Goal: Task Accomplishment & Management: Manage account settings

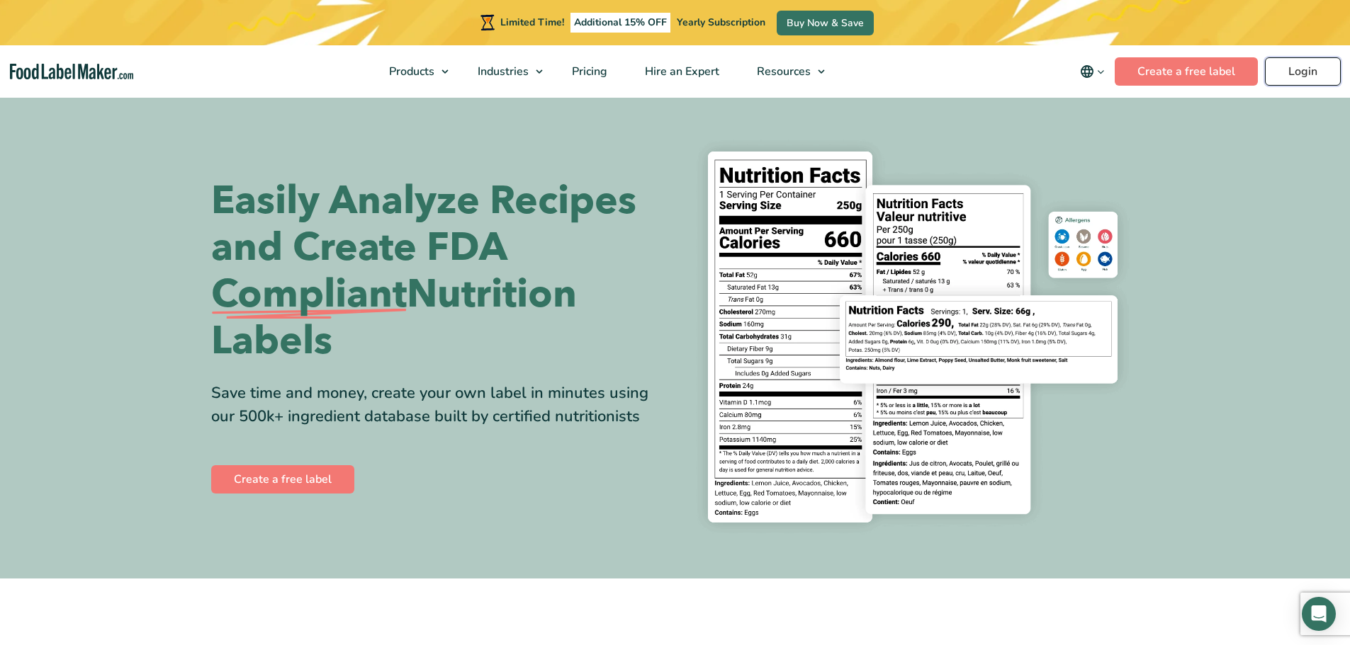
click at [1285, 62] on link "Login" at bounding box center [1303, 71] width 76 height 28
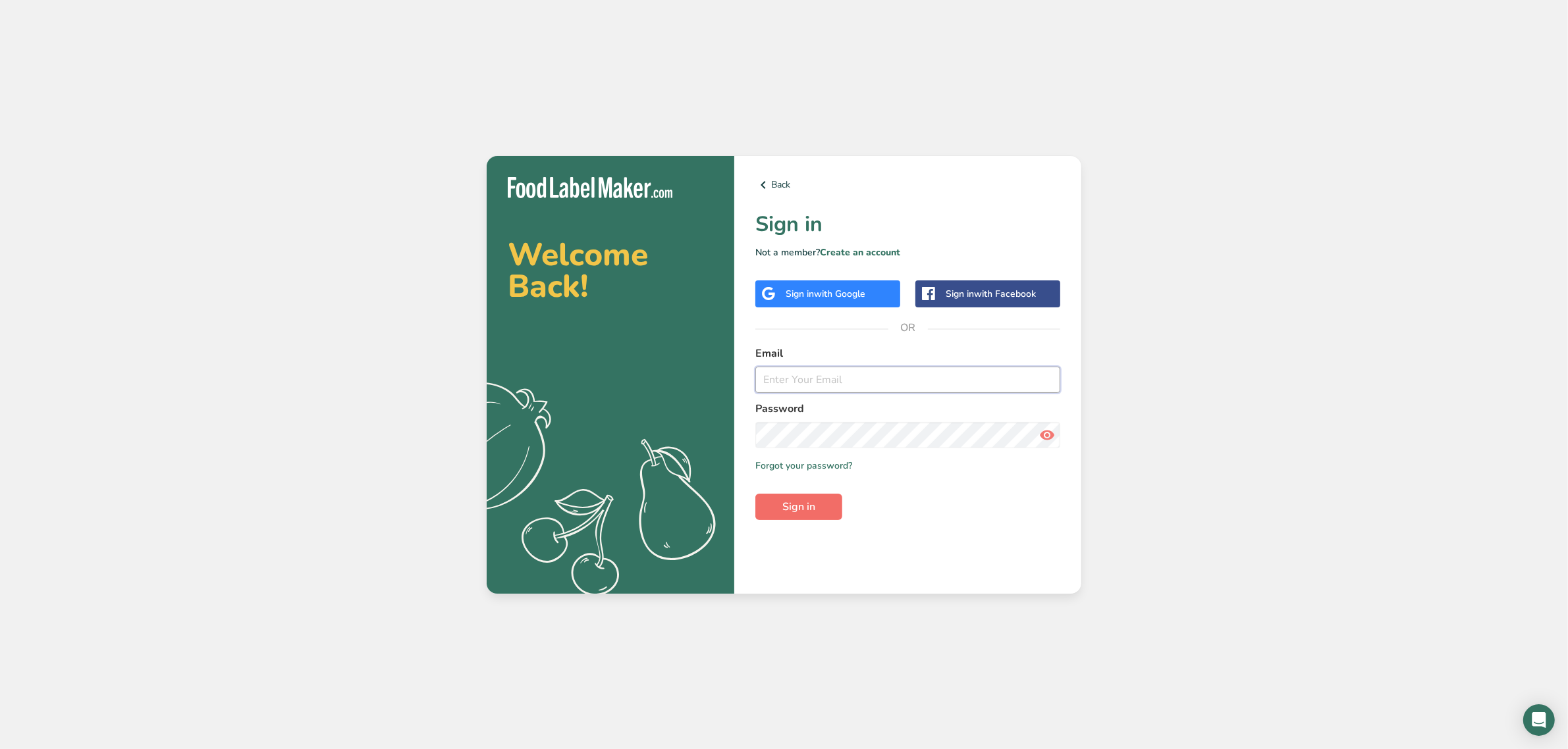
type input "srobinson@stuffed-foods.com"
click at [817, 499] on button "Sign in" at bounding box center [799, 506] width 87 height 26
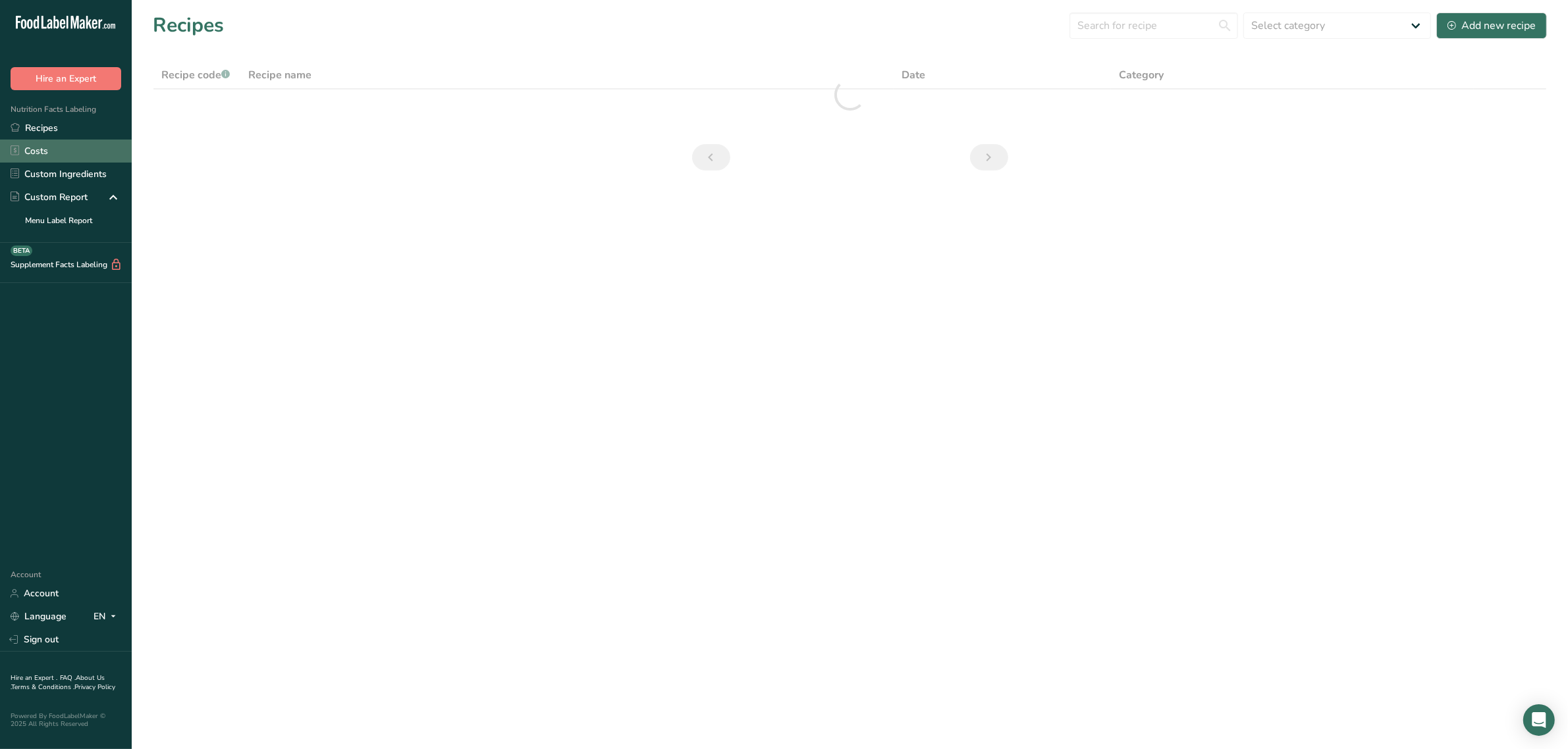
click at [76, 159] on link "Costs" at bounding box center [66, 151] width 132 height 23
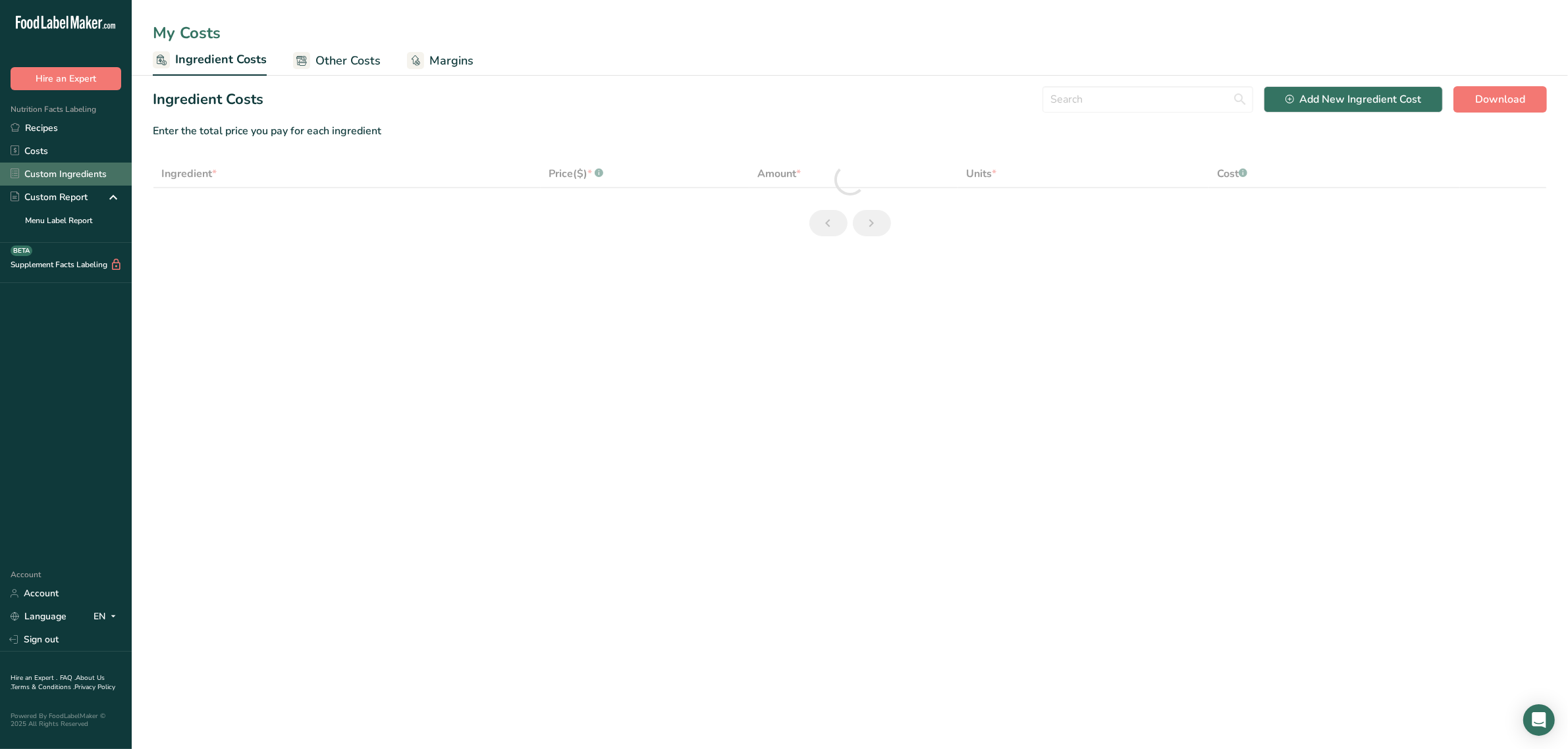
click at [77, 168] on link "Custom Ingredients" at bounding box center [66, 174] width 132 height 23
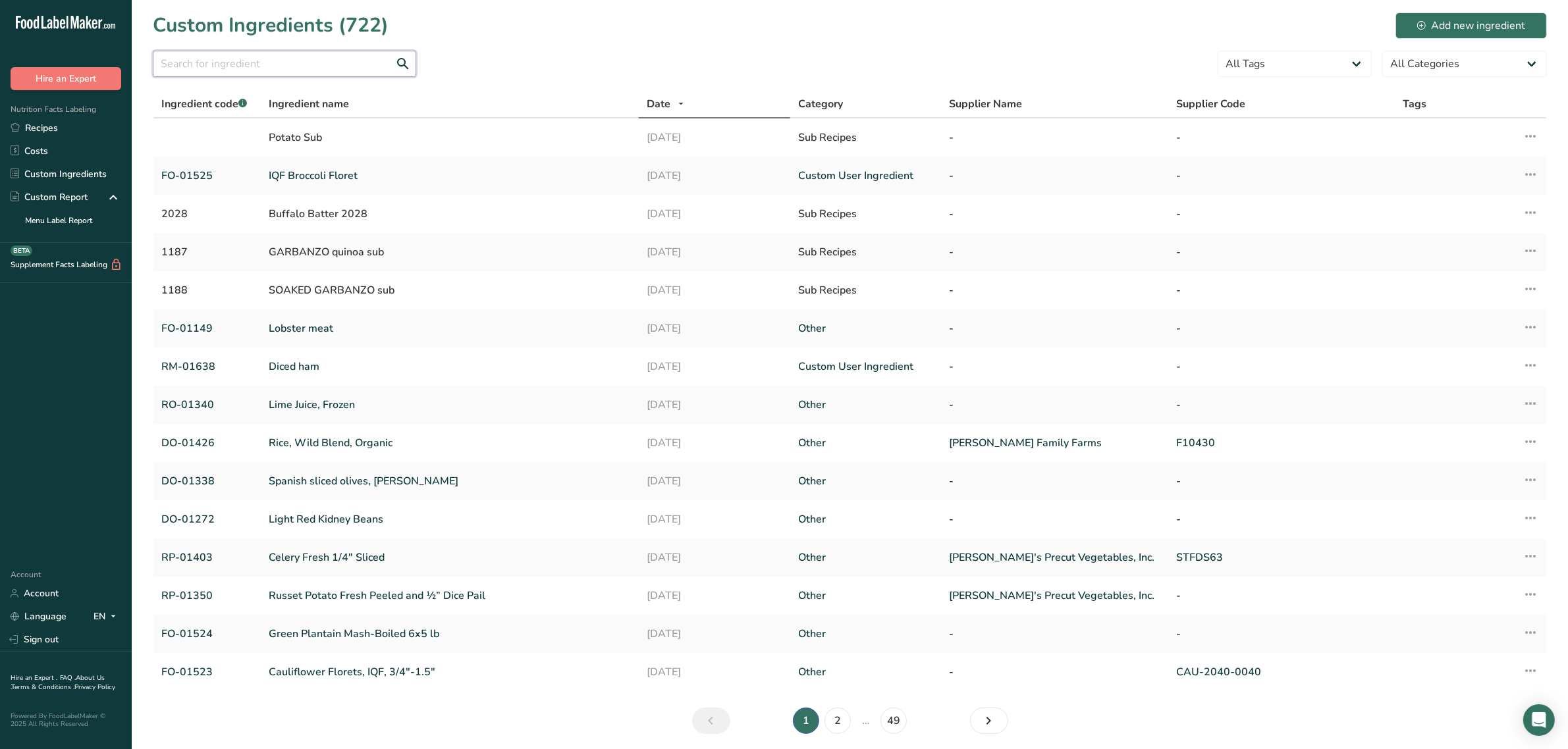
click at [304, 70] on input "text" at bounding box center [283, 64] width 263 height 26
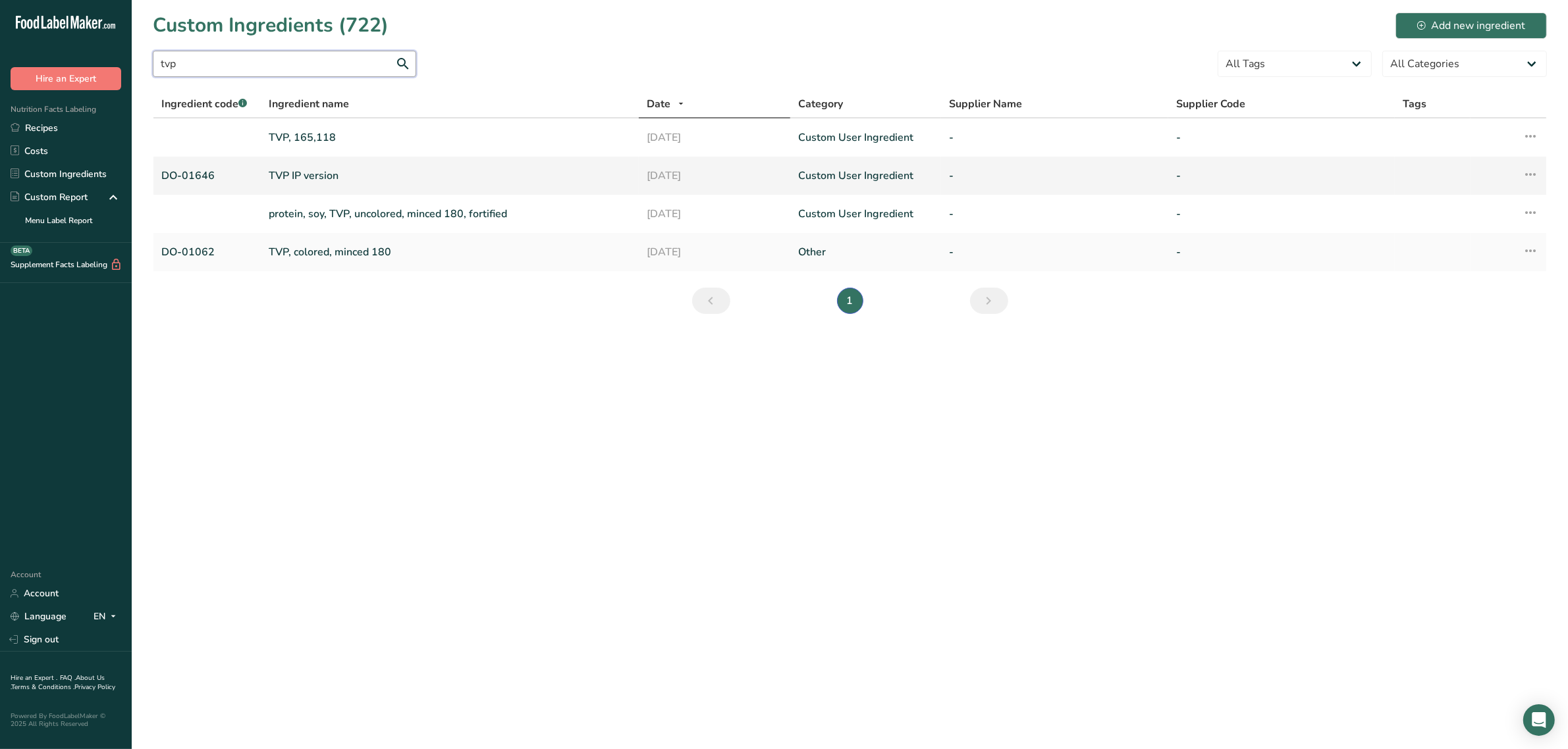
type input "tvp"
click at [310, 172] on link "TVP IP version" at bounding box center [450, 176] width 362 height 16
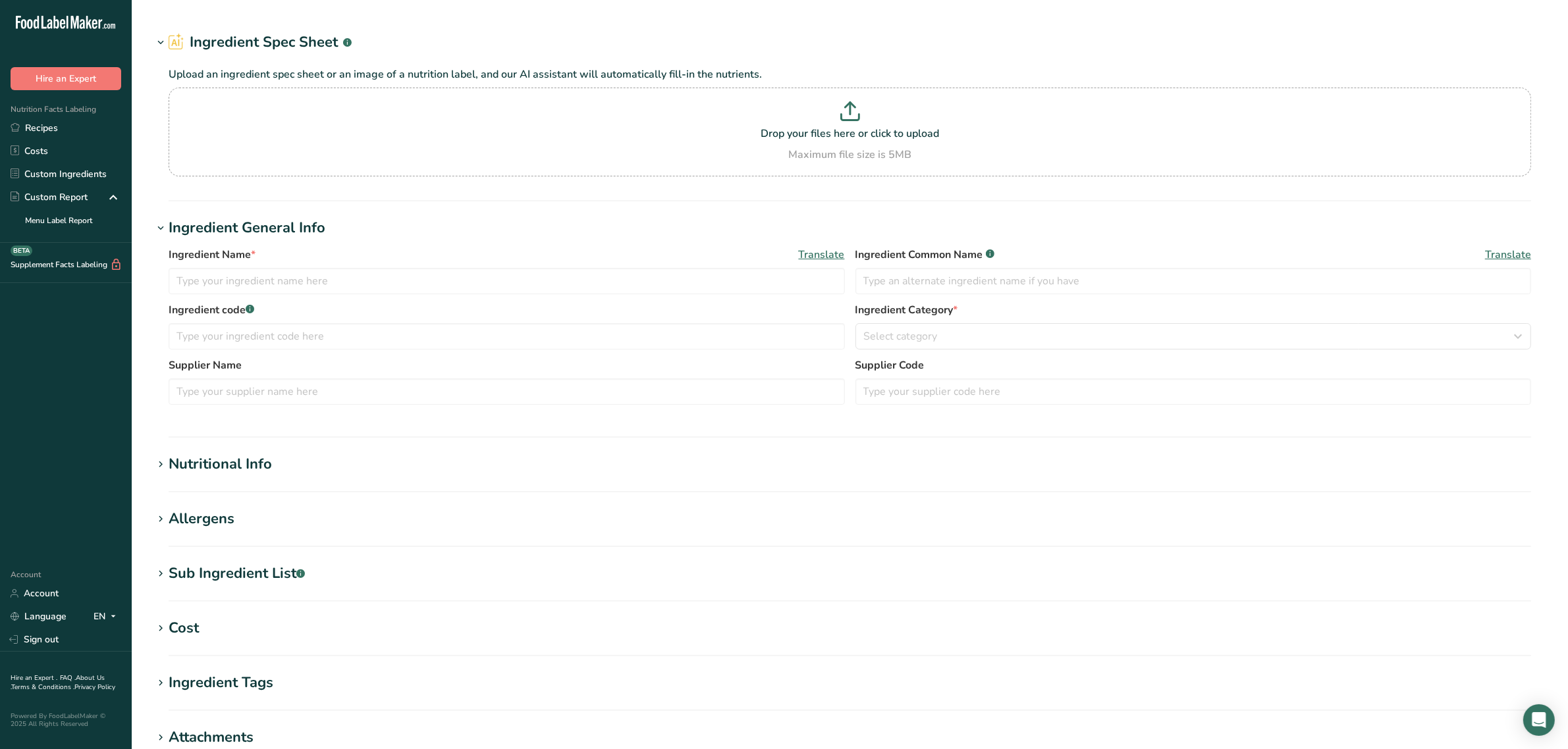
type input "TVP IP version"
type input "textured soy flour"
type input "DO-01646"
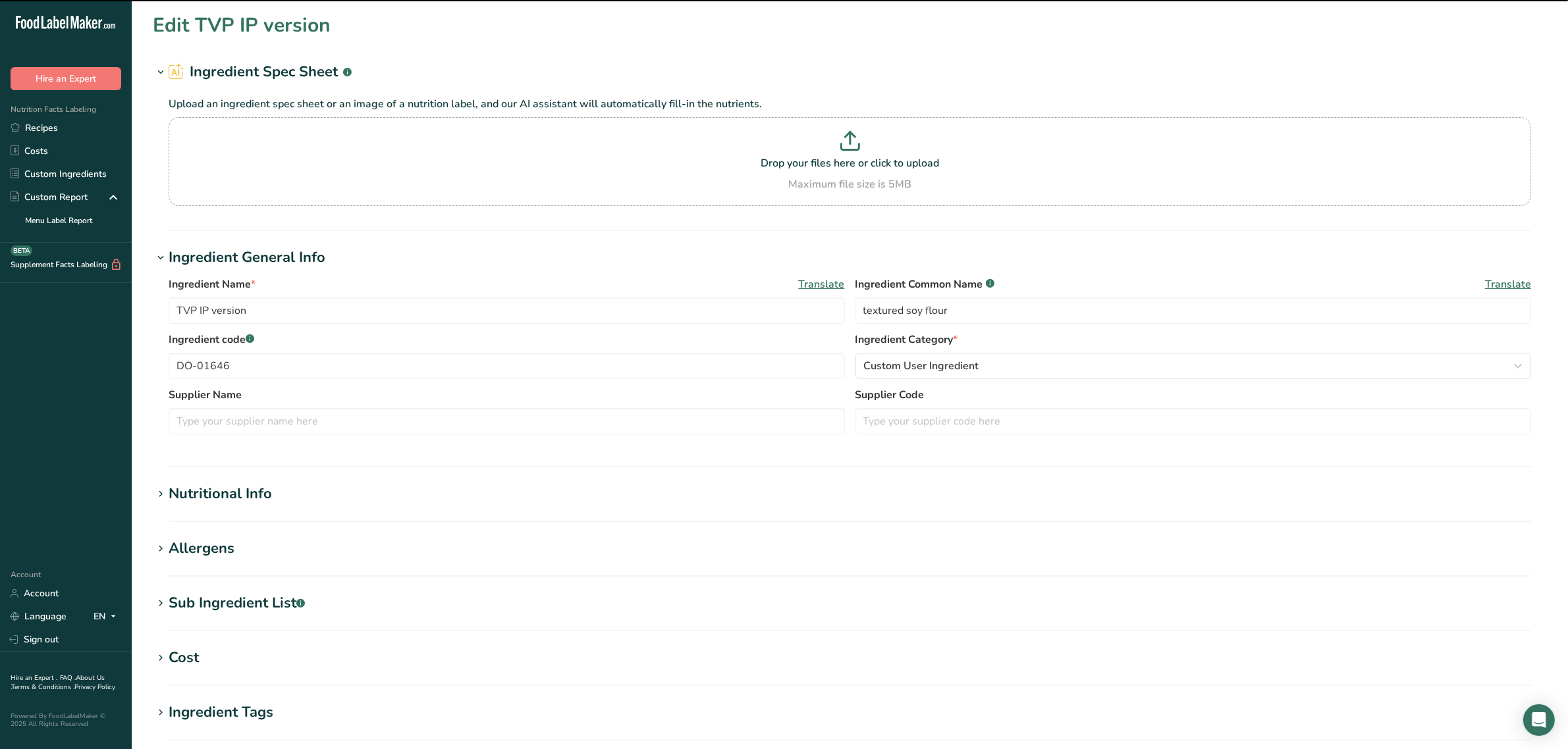
click at [224, 599] on div "Sub Ingredient List .a-a{fill:#347362;}.b-a{fill:#fff;}" at bounding box center [236, 603] width 137 height 21
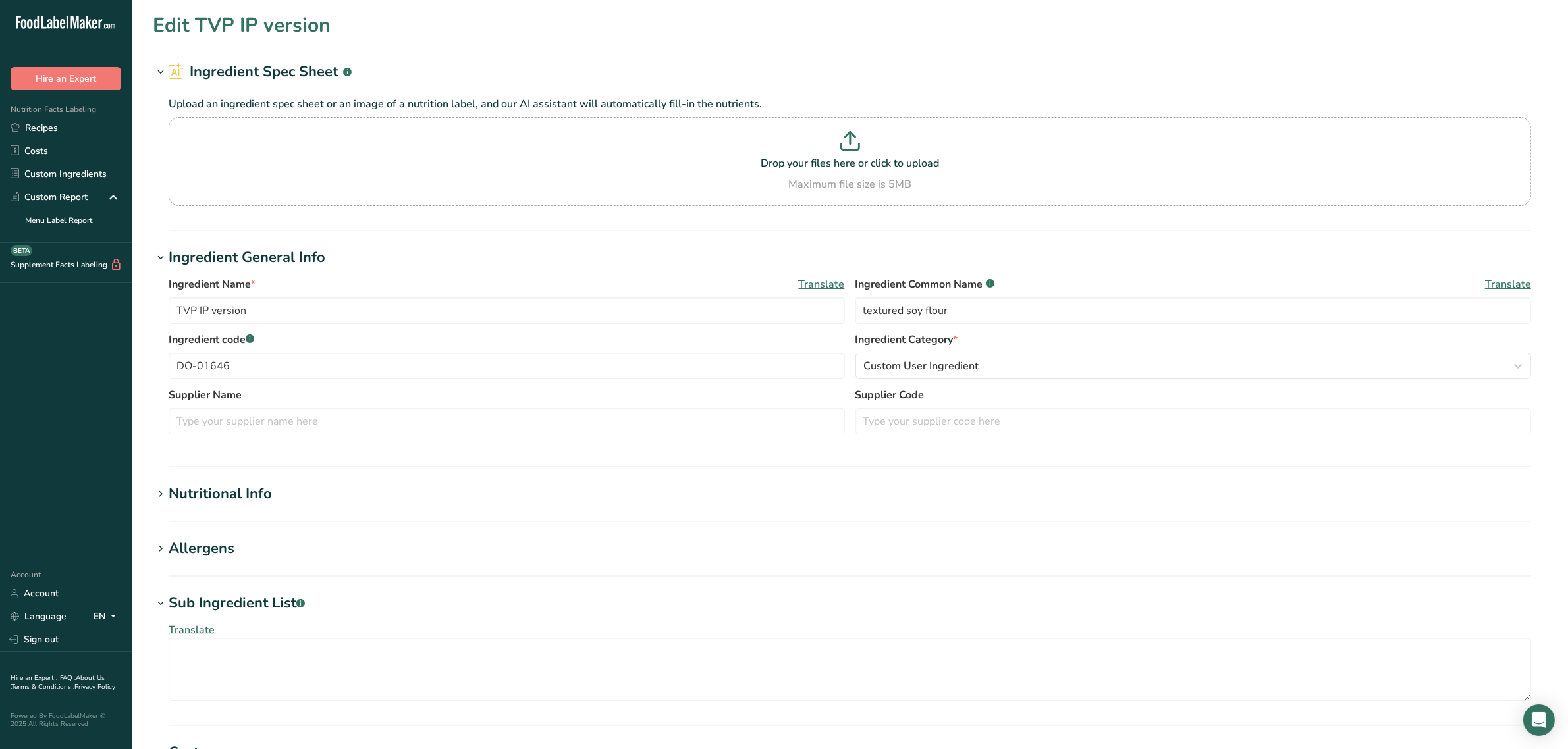
click at [227, 599] on div "Sub Ingredient List .a-a{fill:#347362;}.b-a{fill:#fff;}" at bounding box center [236, 603] width 137 height 21
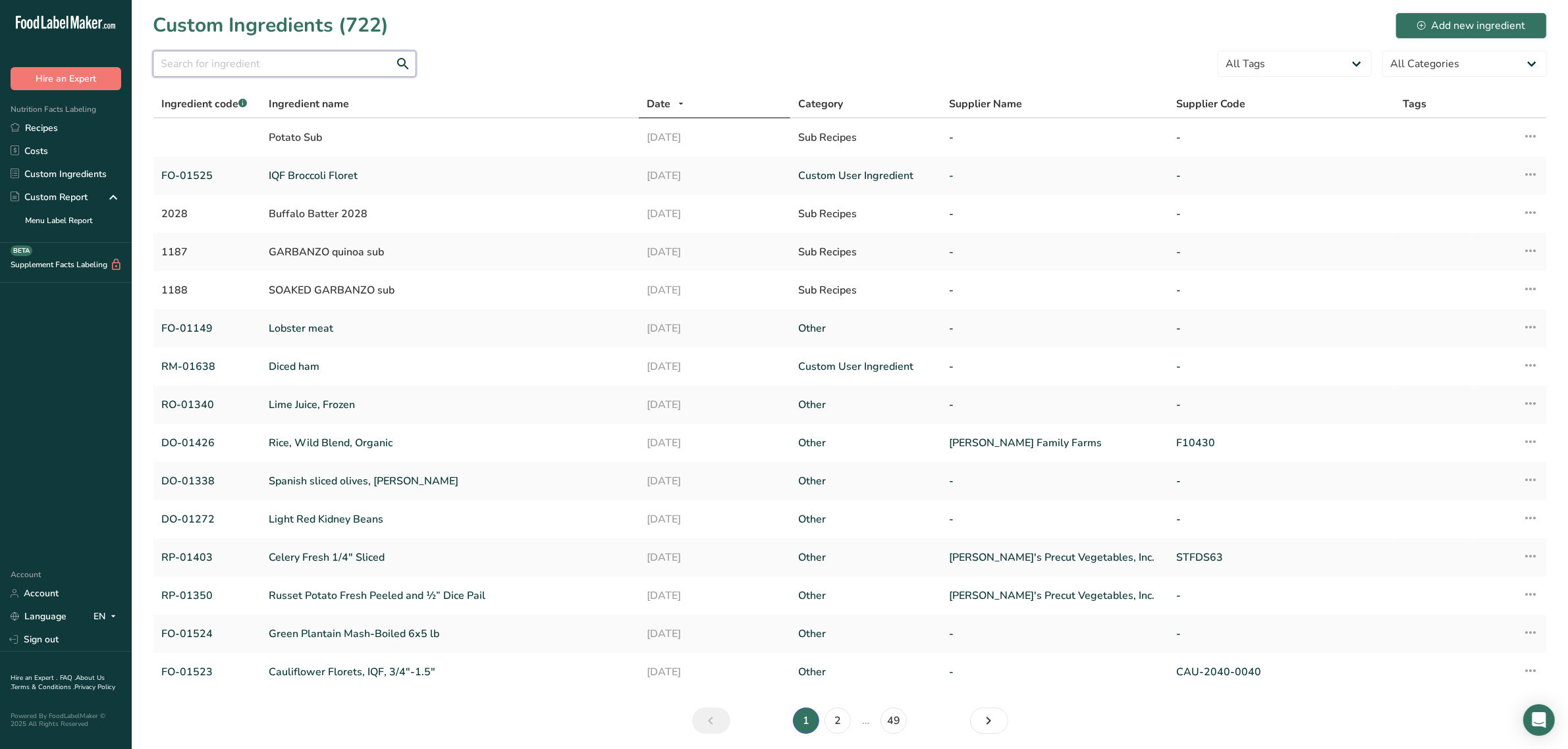
click at [306, 73] on input "text" at bounding box center [283, 64] width 263 height 26
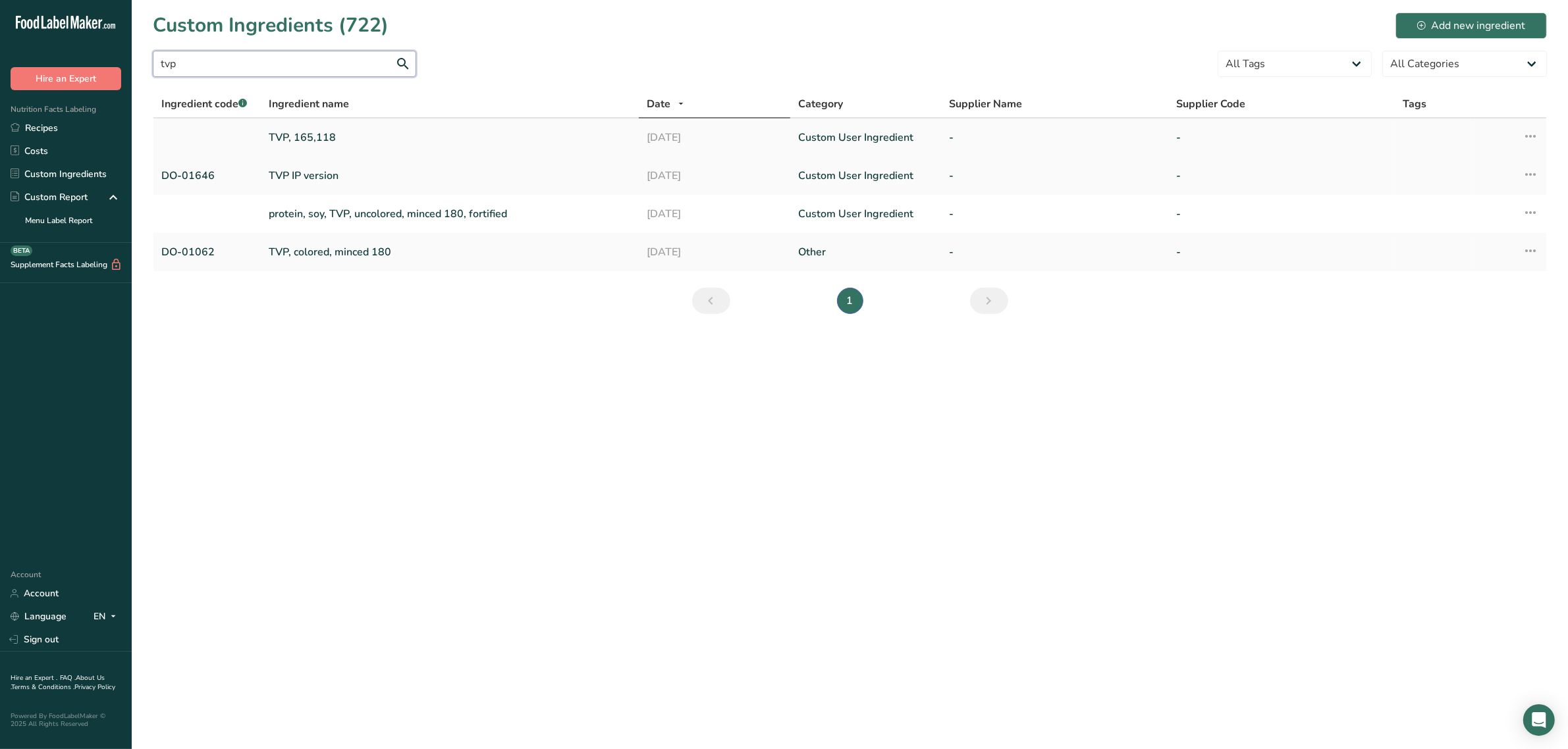
type input "tvp"
click at [322, 139] on link "TVP, 165,118" at bounding box center [450, 138] width 362 height 16
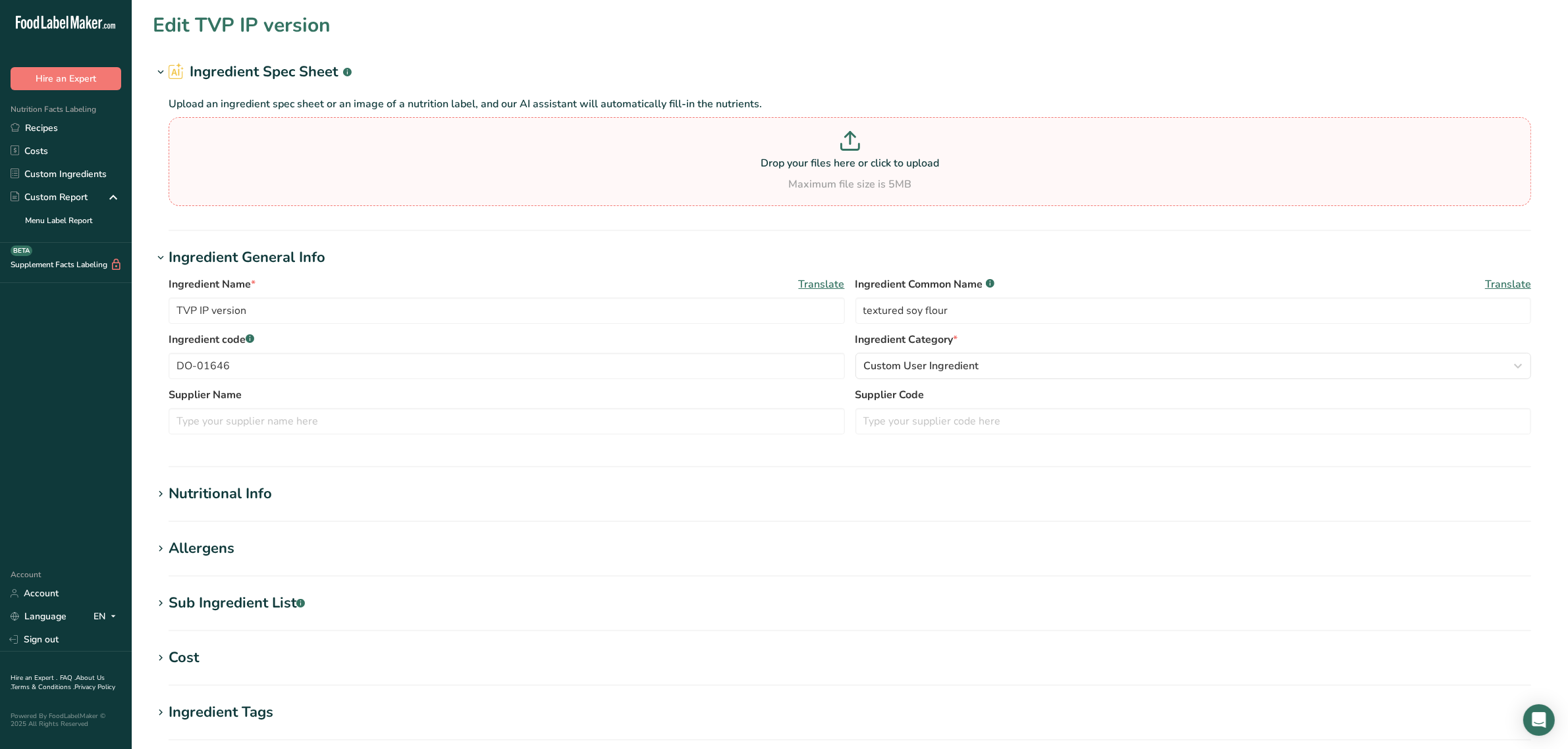
type input "TVP, 165,118"
type input "TVP and Fortified TVP Textured Vegetable Proteins"
click at [268, 610] on div "Sub Ingredient List .a-a{fill:#347362;}.b-a{fill:#fff;}" at bounding box center [236, 603] width 137 height 21
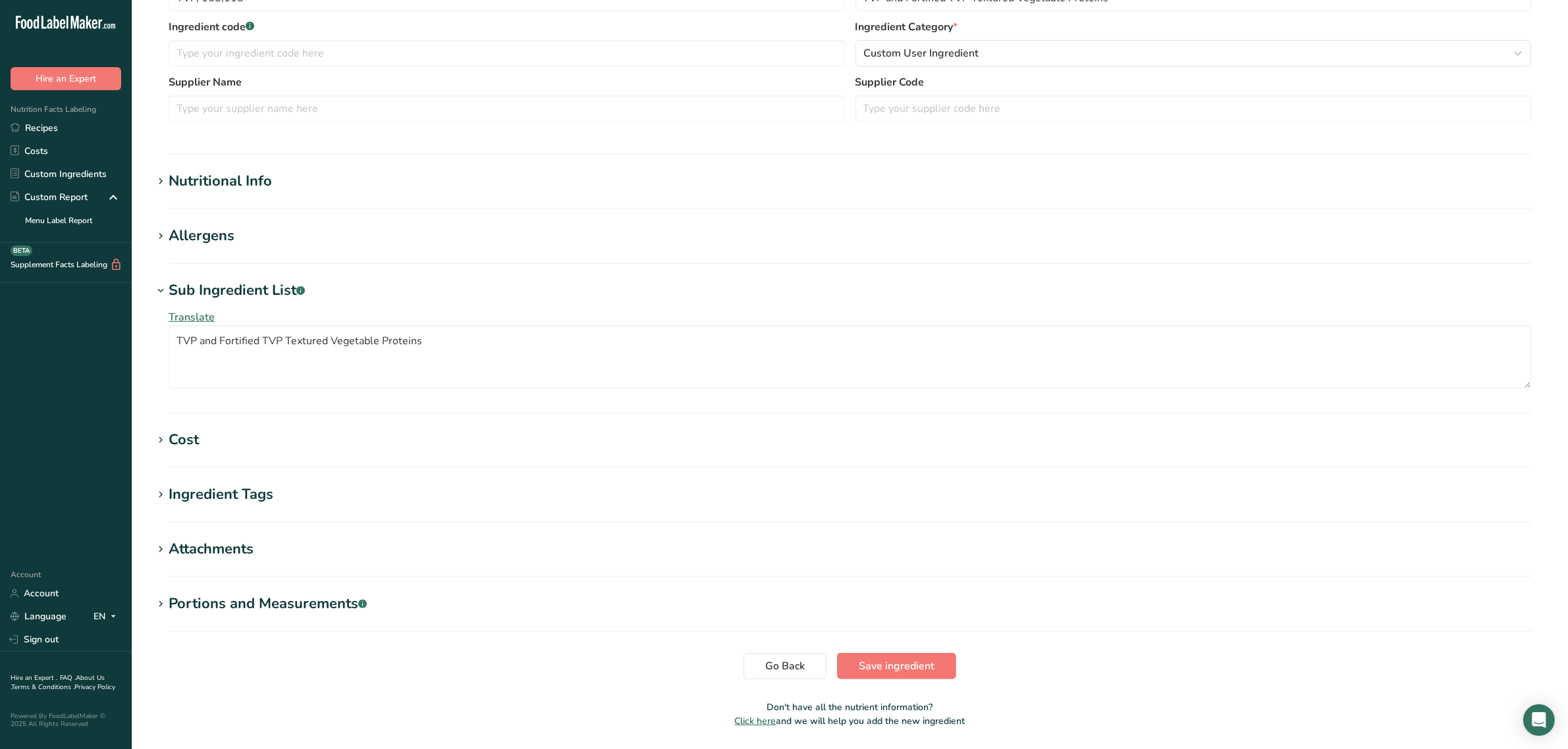
scroll to position [329, 0]
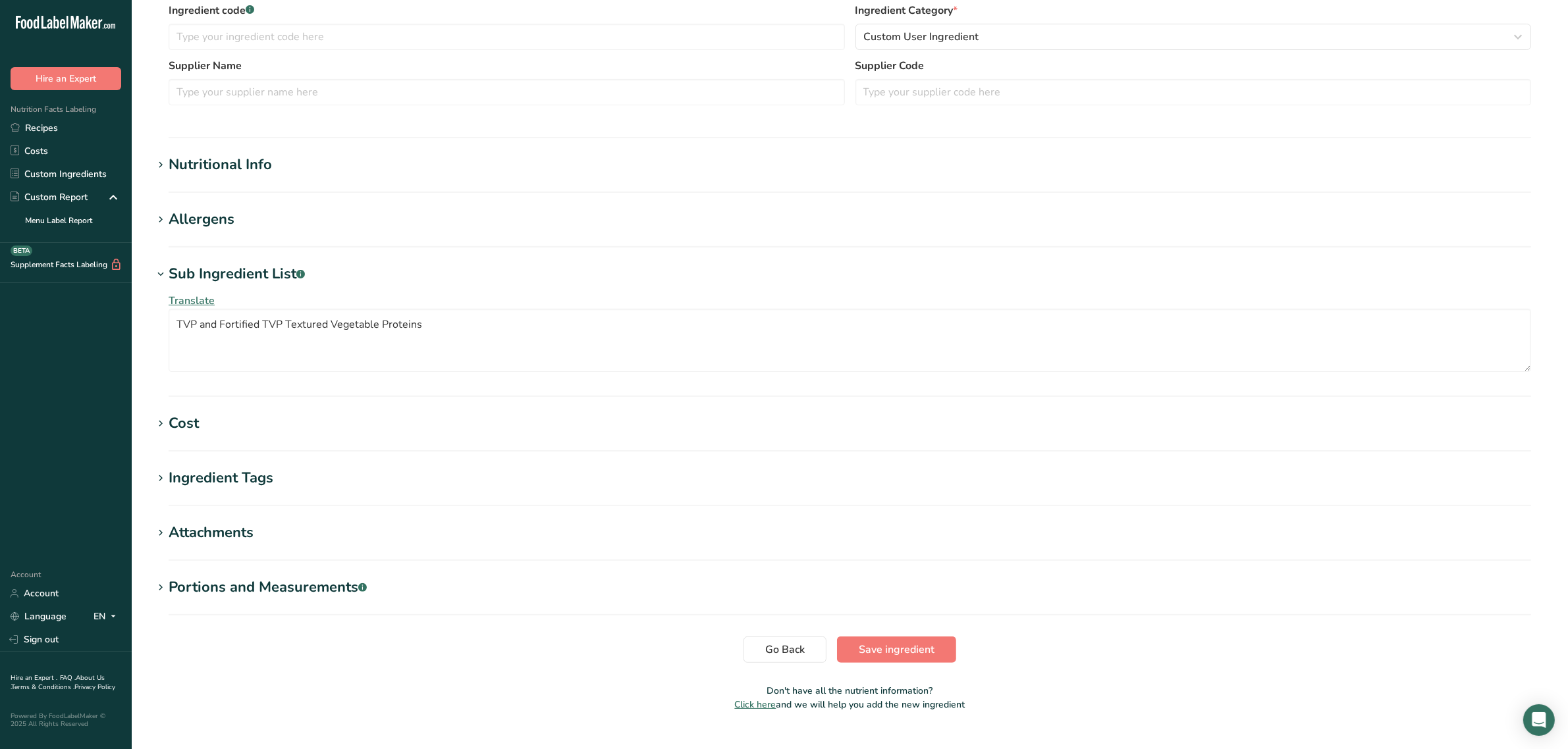
click at [239, 221] on h1 "Allergens" at bounding box center [850, 219] width 1394 height 21
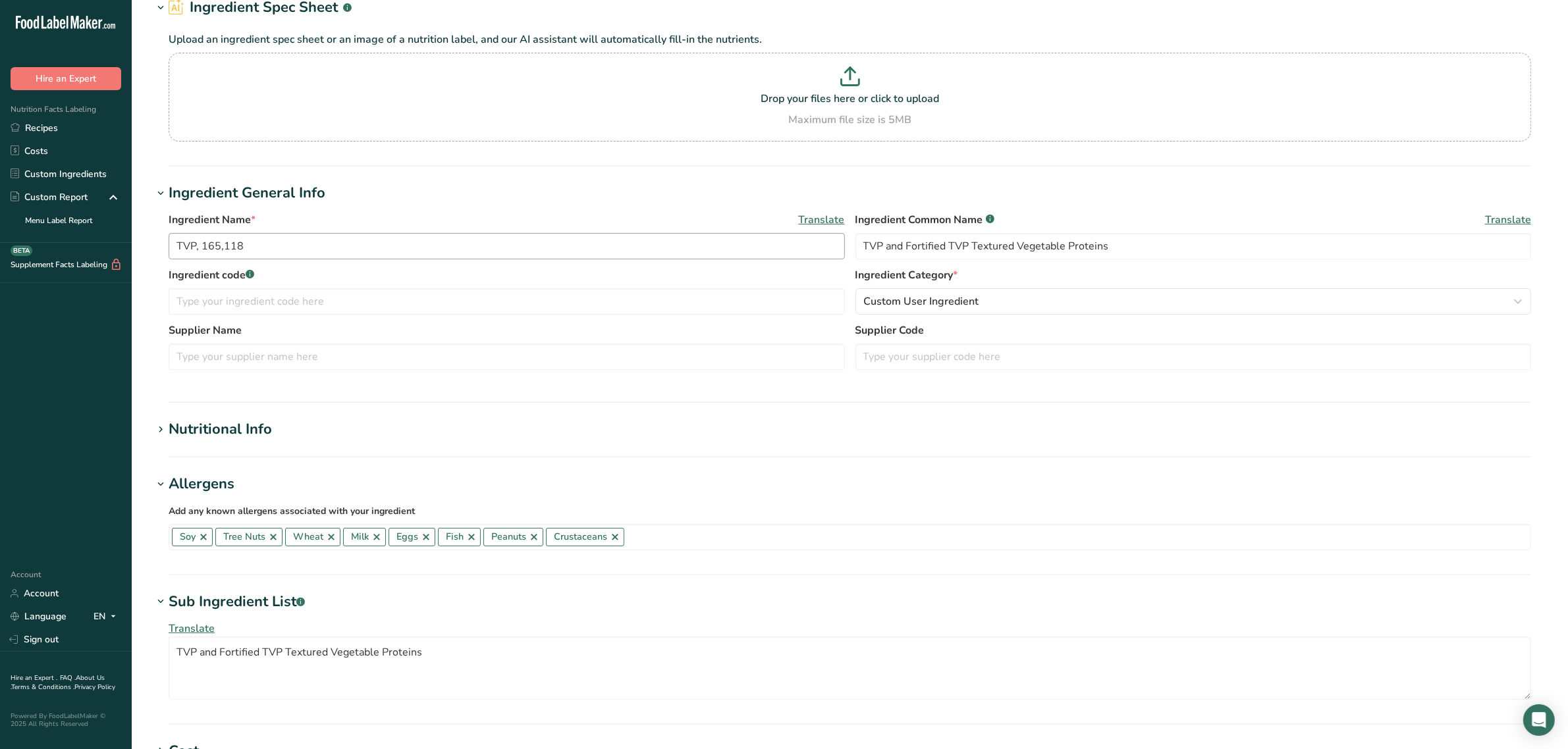
scroll to position [0, 0]
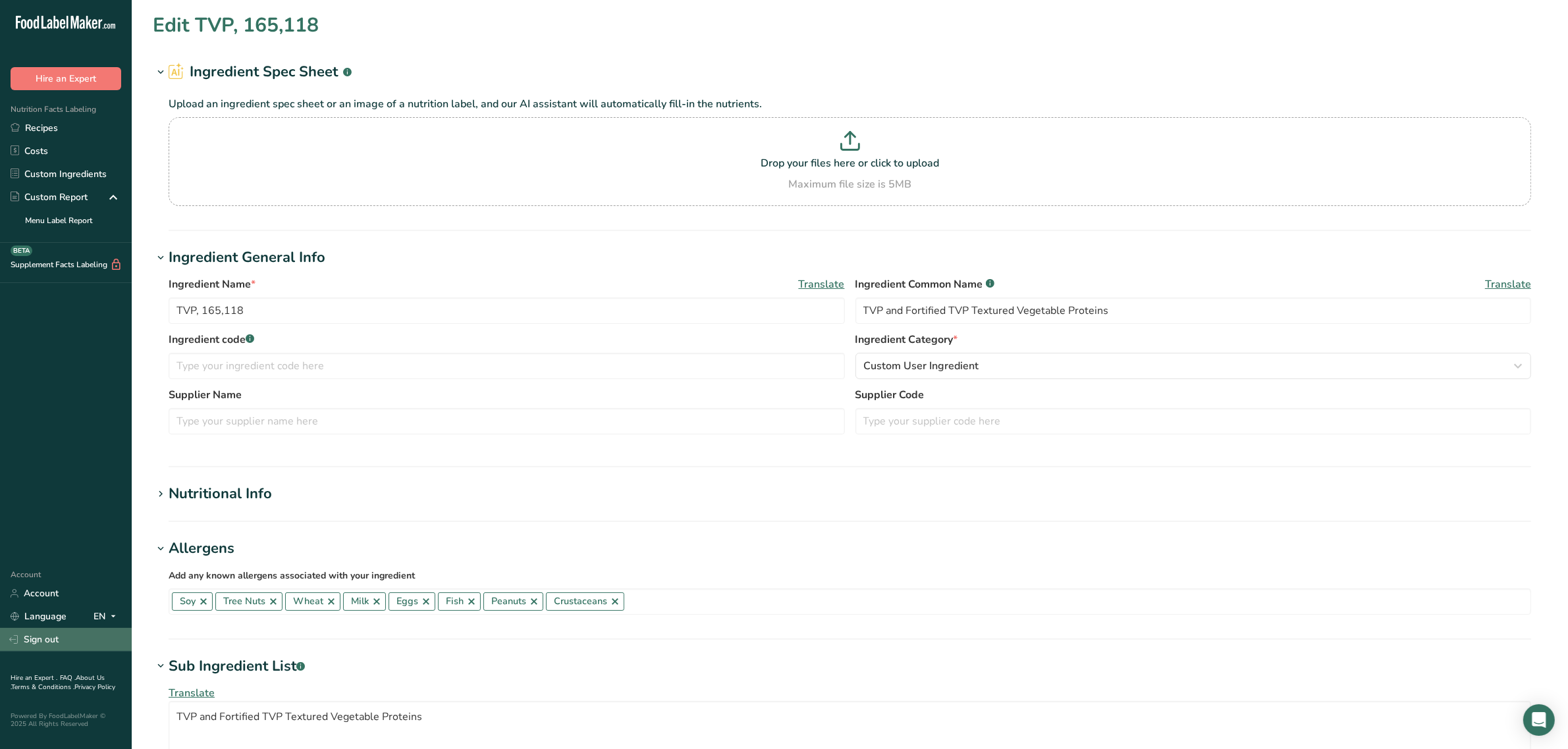
click at [50, 636] on link "Sign out" at bounding box center [66, 639] width 132 height 23
